Goal: Information Seeking & Learning: Learn about a topic

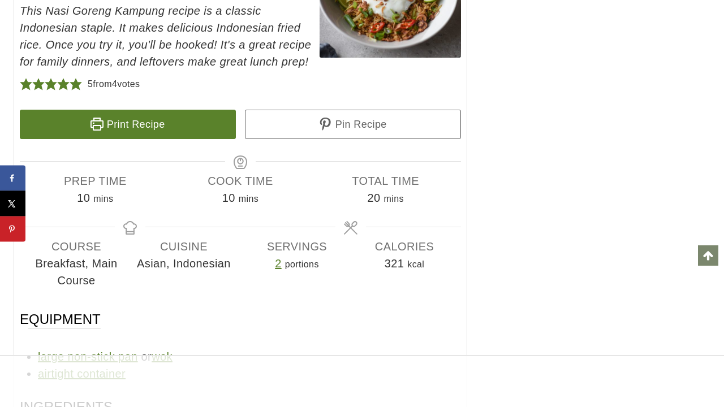
scroll to position [5889, 0]
